Goal: Find specific page/section: Find specific page/section

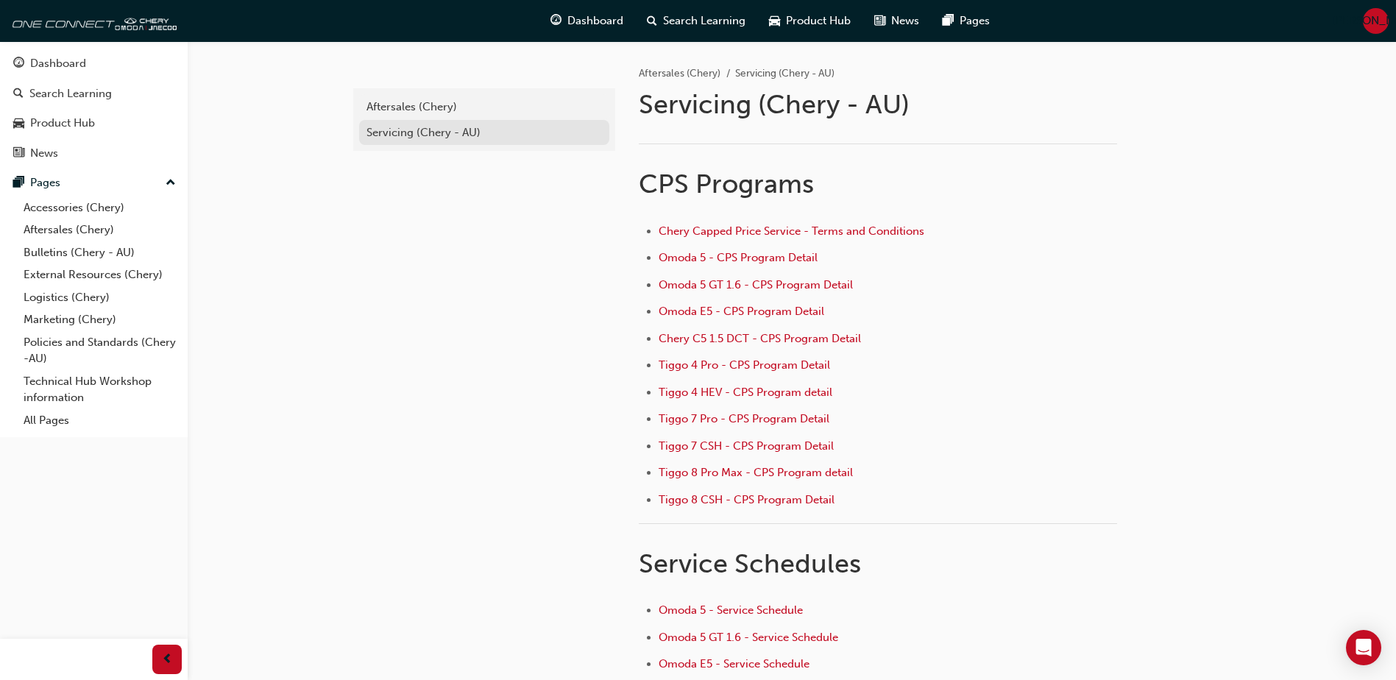
click at [402, 133] on div "Servicing (Chery - AU)" at bounding box center [483, 132] width 235 height 17
click at [399, 108] on div "Aftersales (Chery)" at bounding box center [483, 107] width 235 height 17
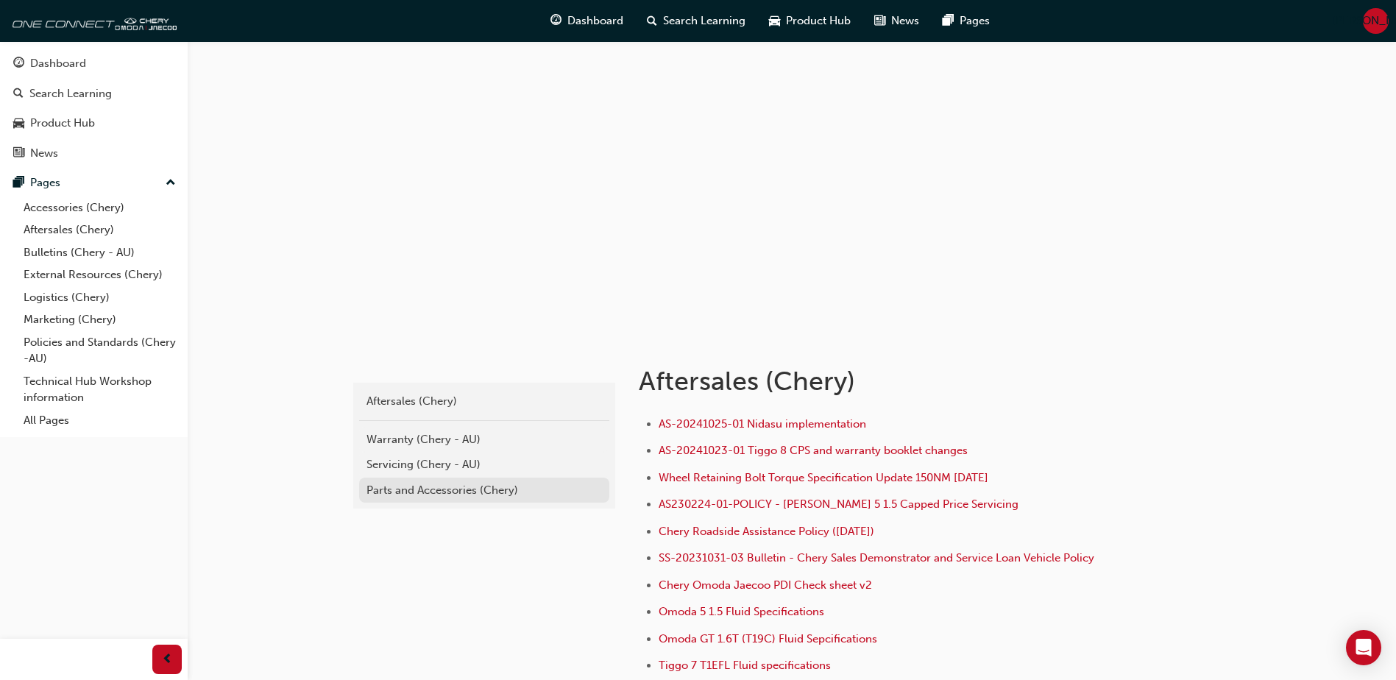
click at [422, 497] on div "Parts and Accessories (Chery)" at bounding box center [483, 490] width 235 height 17
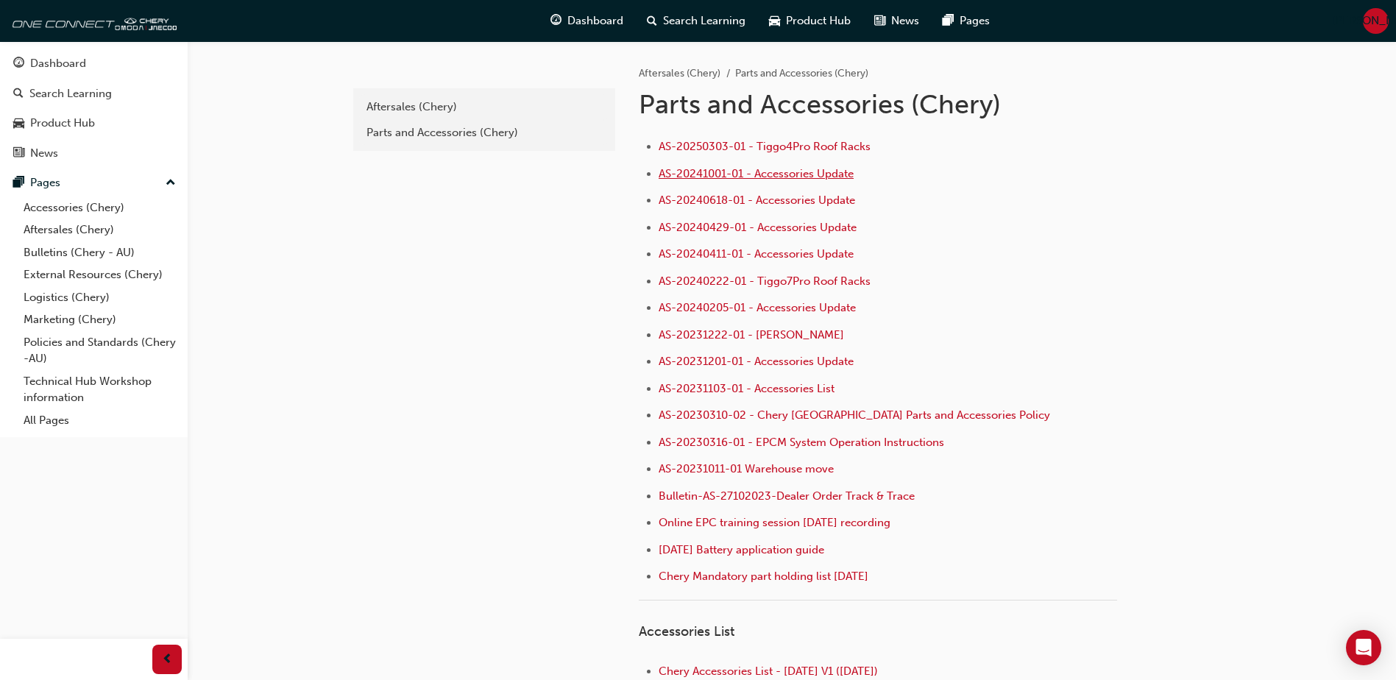
click at [756, 177] on span "AS-20241001-01 - Accessories Update" at bounding box center [756, 173] width 195 height 13
